Goal: Check status: Check status

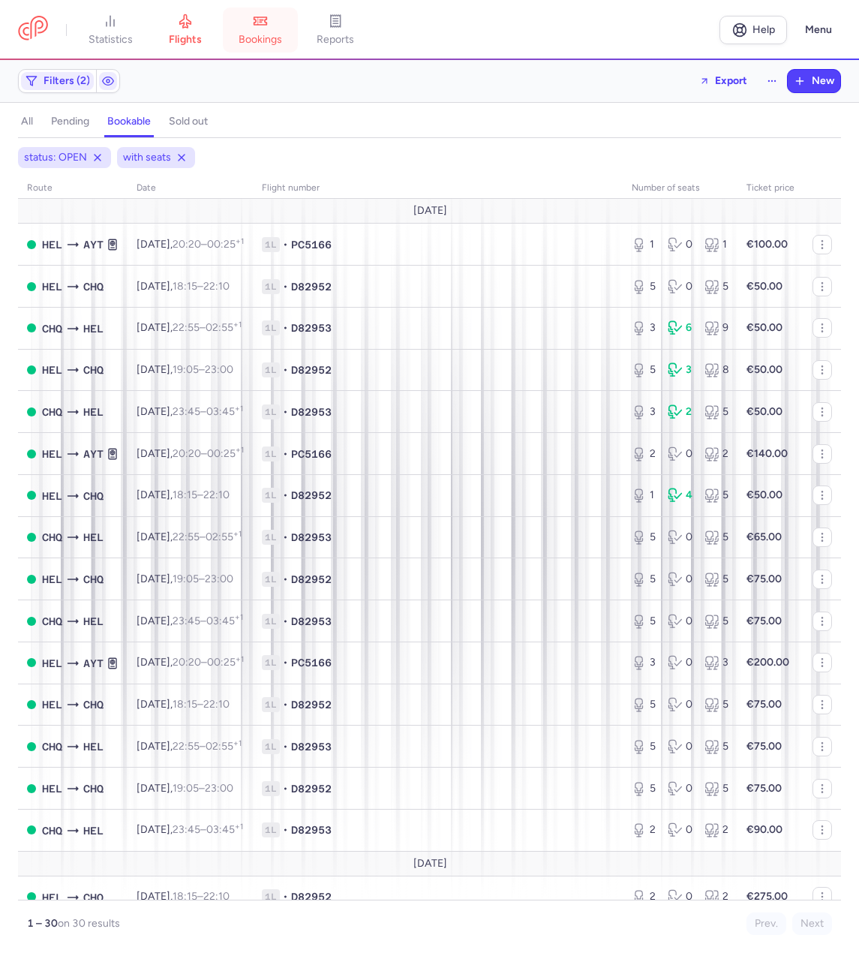
click at [282, 41] on span "bookings" at bounding box center [261, 40] width 44 height 14
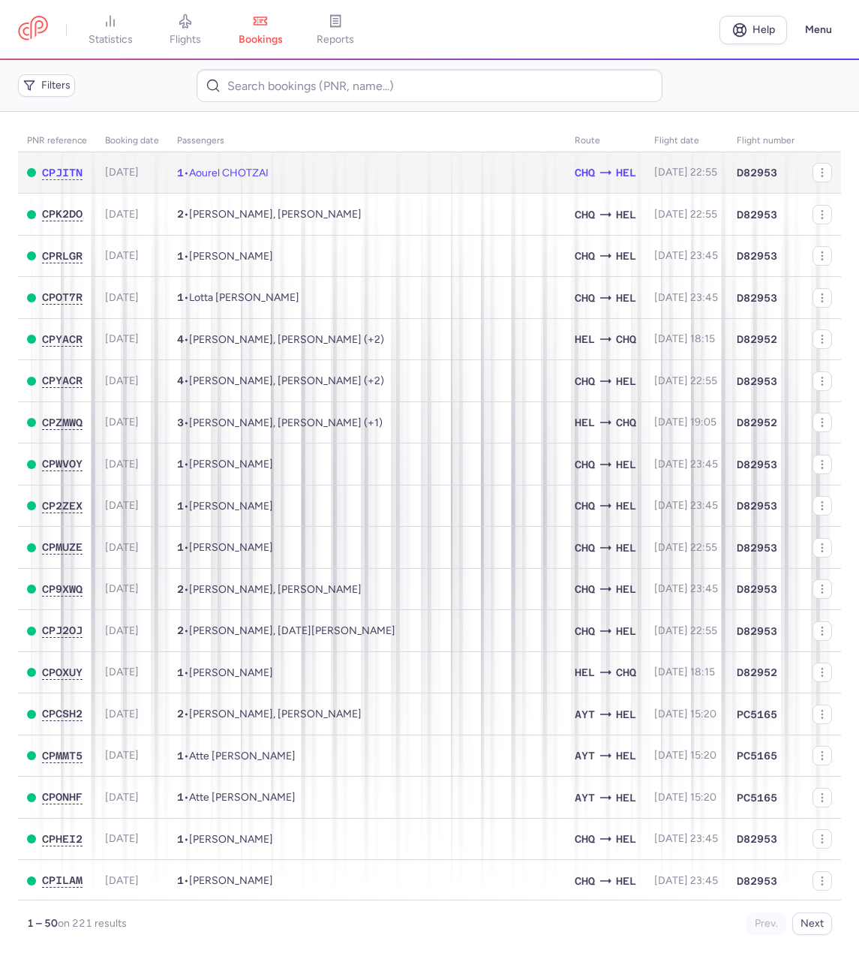
click at [232, 170] on span "Aourel CHOTZAI" at bounding box center [229, 173] width 80 height 13
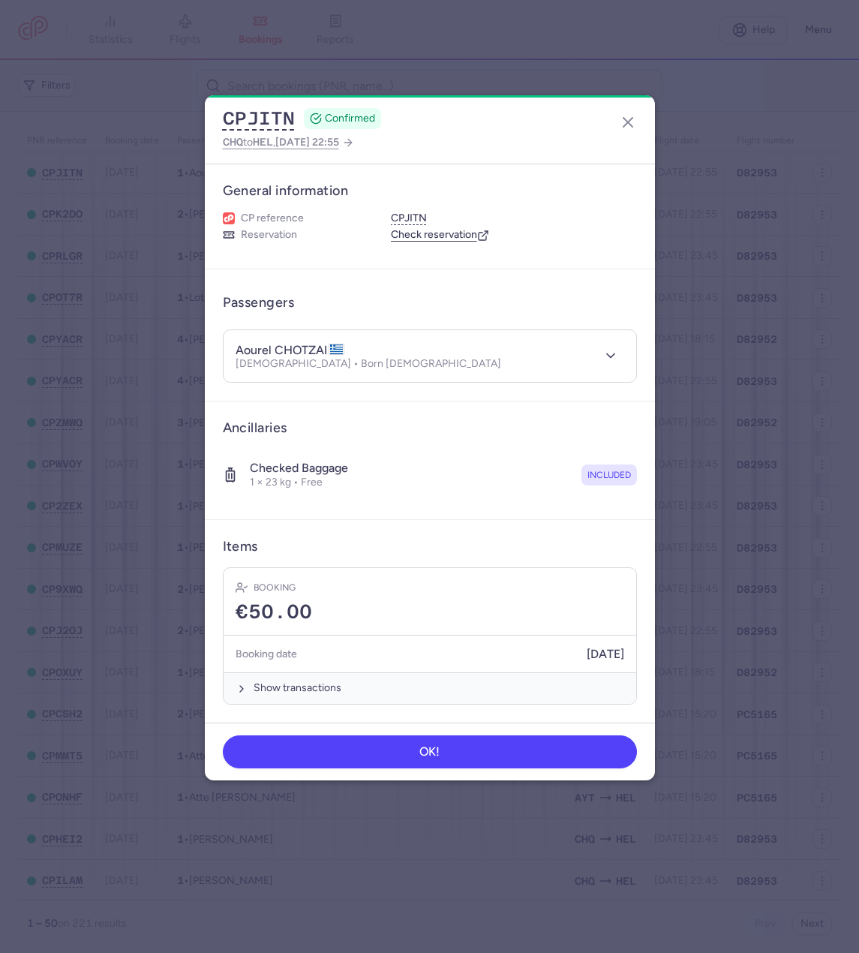
click at [298, 346] on h4 "aourel CHOTZAI" at bounding box center [290, 350] width 109 height 15
copy h4 "aourel CHOTZAI"
click at [278, 120] on button "CPJITN" at bounding box center [259, 118] width 72 height 23
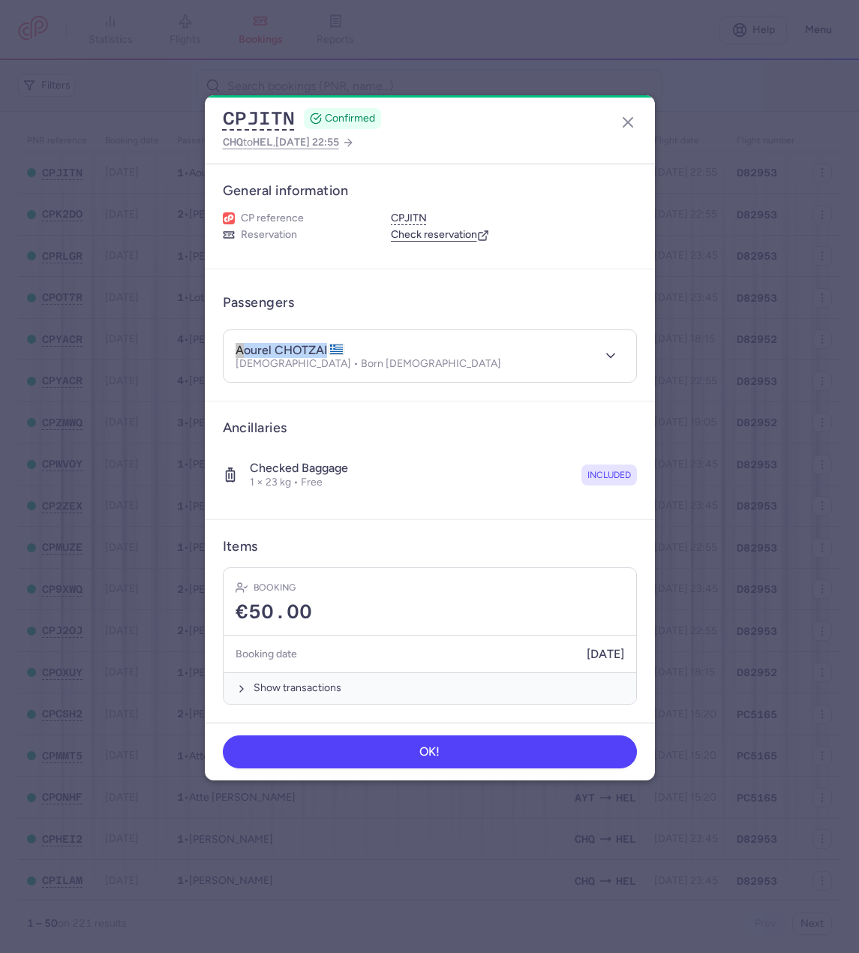
copy h4 "aourel CHOTZAI"
click at [615, 352] on icon "button" at bounding box center [610, 355] width 15 height 15
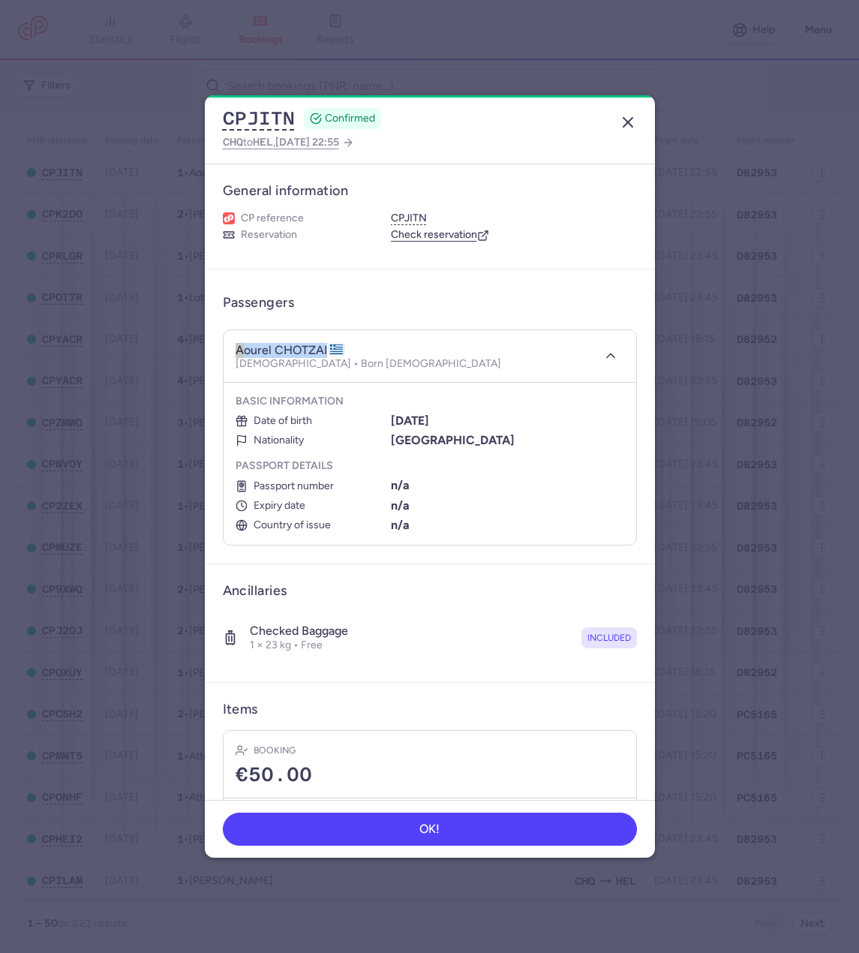
click at [630, 116] on icon "button" at bounding box center [628, 122] width 18 height 18
